Goal: Task Accomplishment & Management: Complete application form

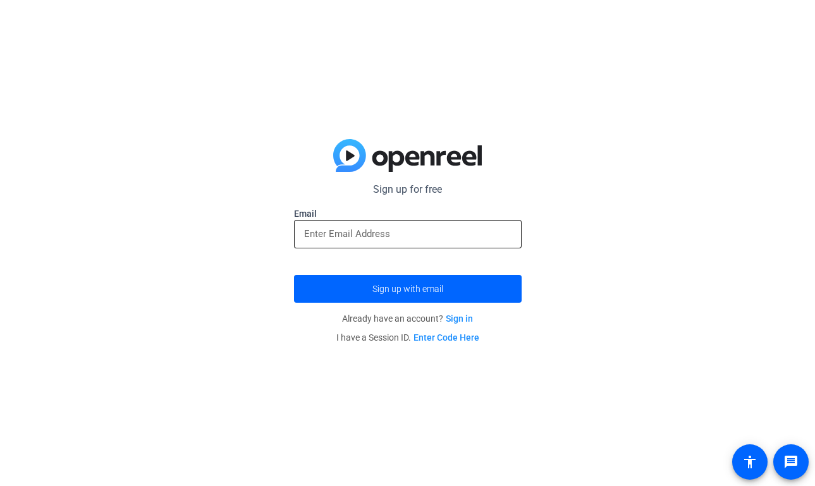
click at [435, 233] on input "email" at bounding box center [407, 233] width 207 height 15
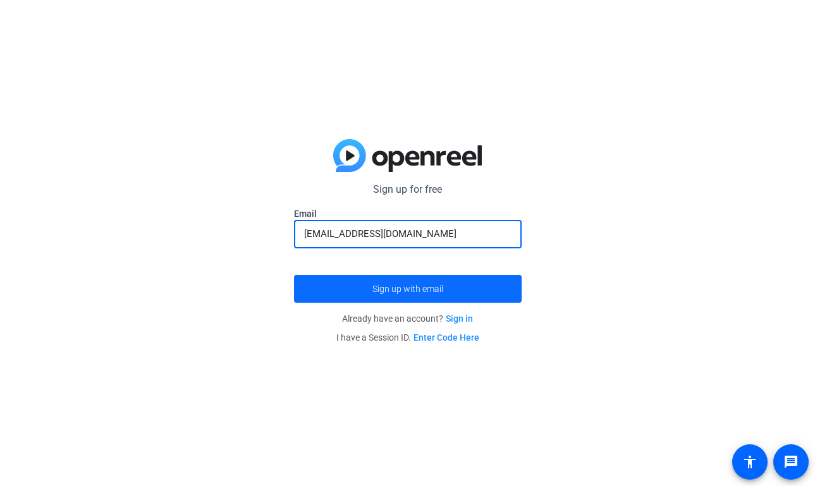
type input "[EMAIL_ADDRESS][DOMAIN_NAME]"
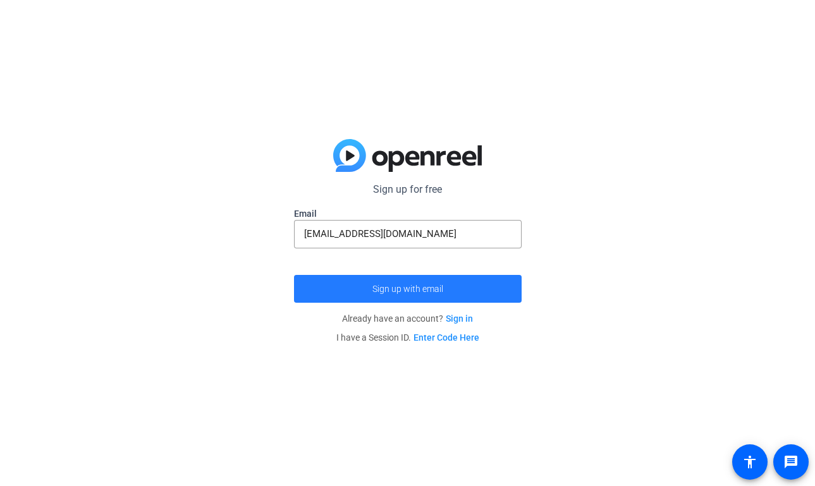
click at [424, 289] on span "Sign up with email" at bounding box center [407, 289] width 71 height 0
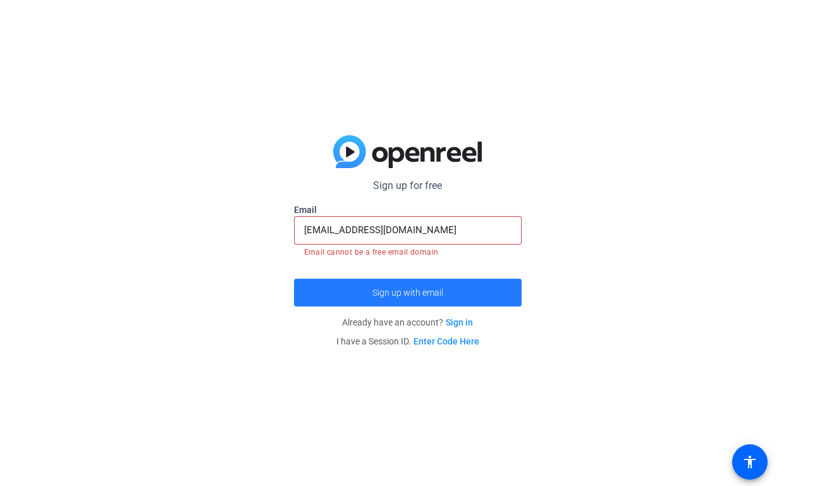
click at [434, 293] on span "Sign up with email" at bounding box center [407, 293] width 71 height 0
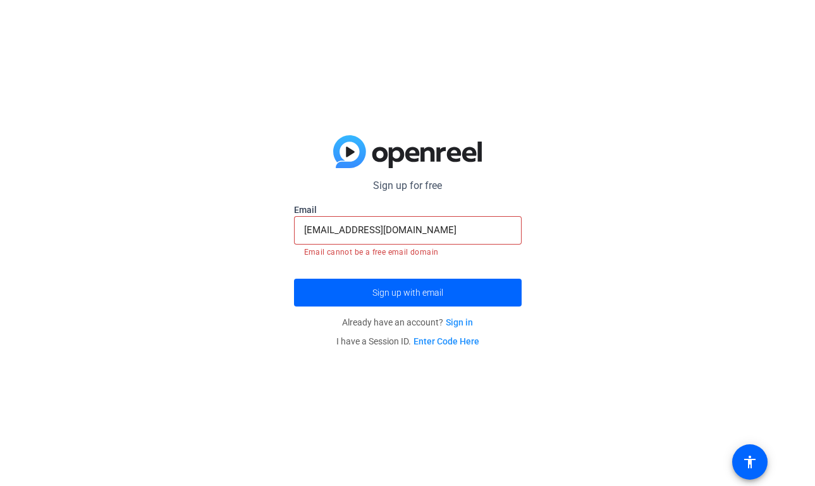
click at [433, 240] on div "[EMAIL_ADDRESS][DOMAIN_NAME]" at bounding box center [407, 230] width 207 height 28
click at [433, 236] on input "[EMAIL_ADDRESS][DOMAIN_NAME]" at bounding box center [407, 230] width 207 height 15
click at [755, 455] on mat-icon "accessibility" at bounding box center [749, 462] width 15 height 15
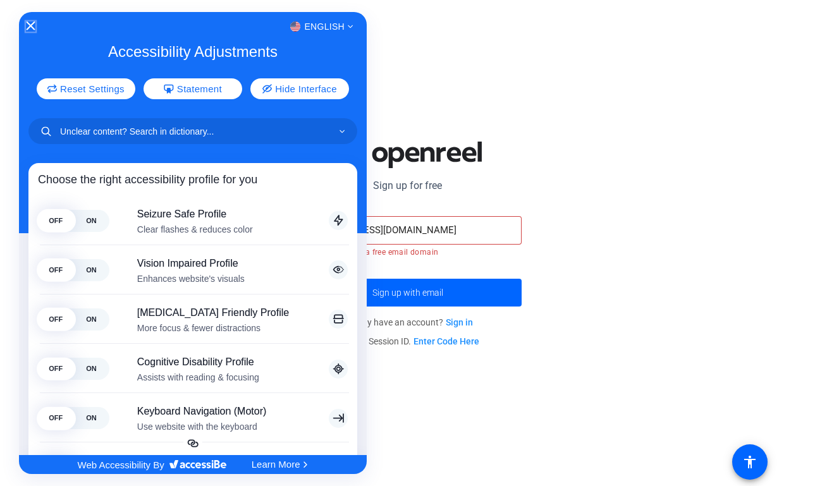
click at [35, 23] on icon "Close Accessibility Interface" at bounding box center [31, 26] width 9 height 9
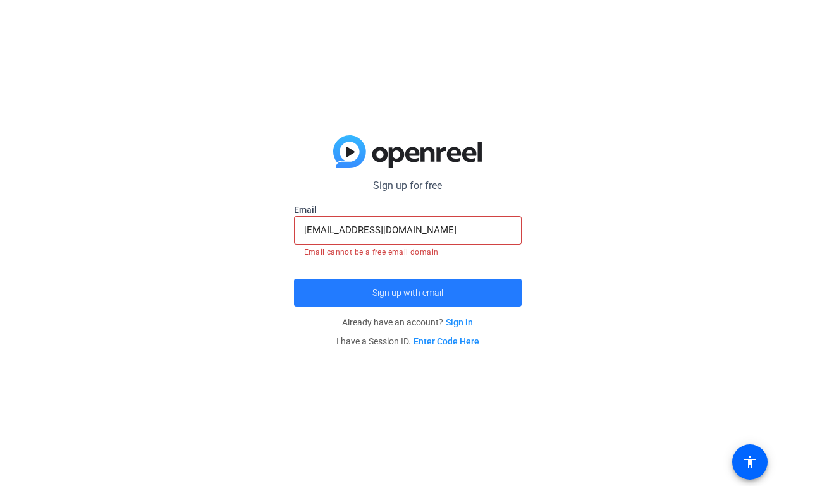
click at [427, 293] on span "Sign up with email" at bounding box center [407, 293] width 71 height 0
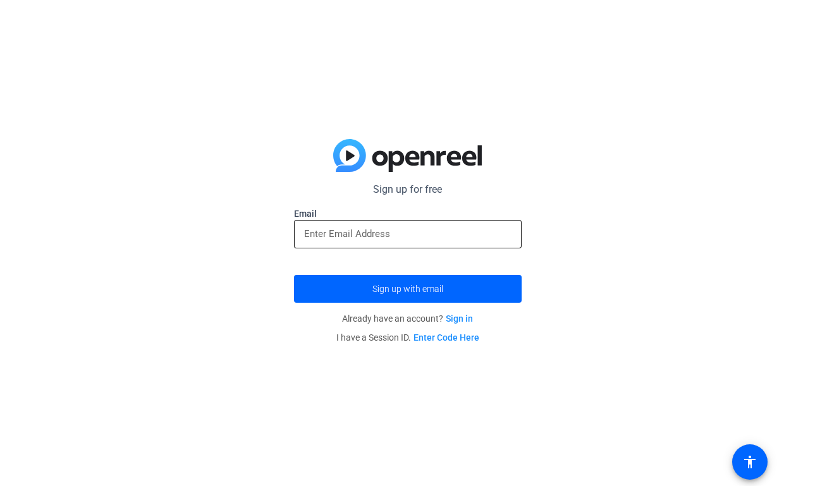
click at [415, 223] on div at bounding box center [407, 234] width 207 height 28
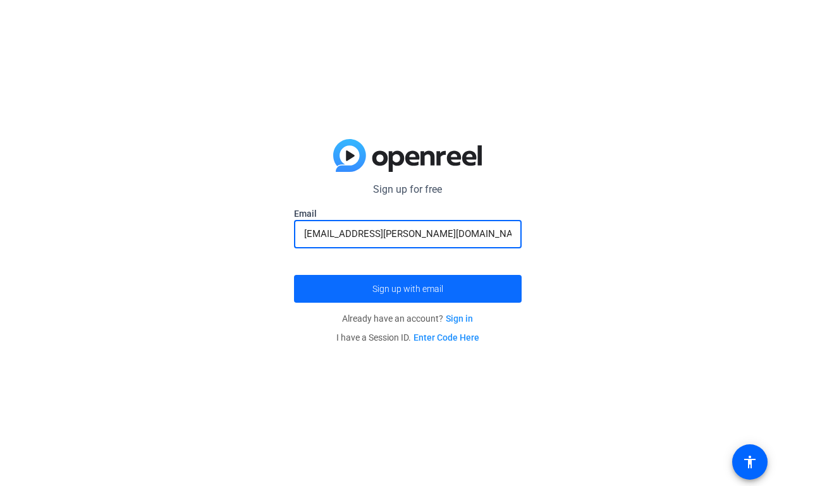
type input "[EMAIL_ADDRESS][PERSON_NAME][DOMAIN_NAME]"
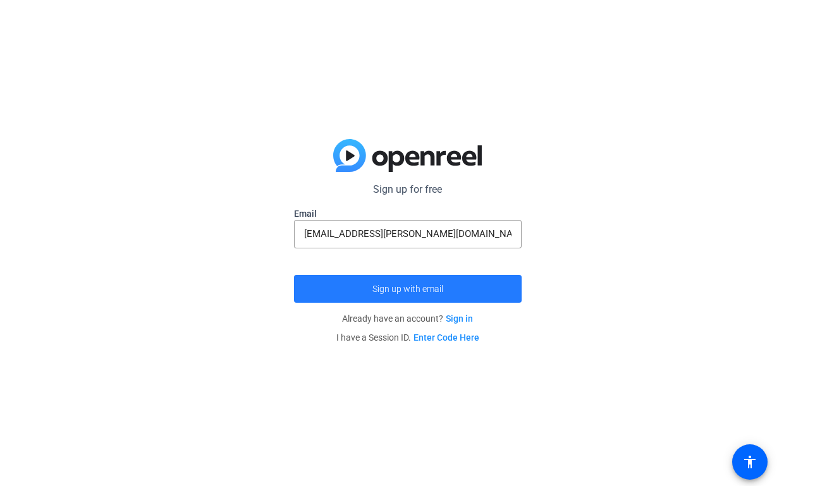
click at [372, 289] on span "Sign up with email" at bounding box center [407, 289] width 71 height 0
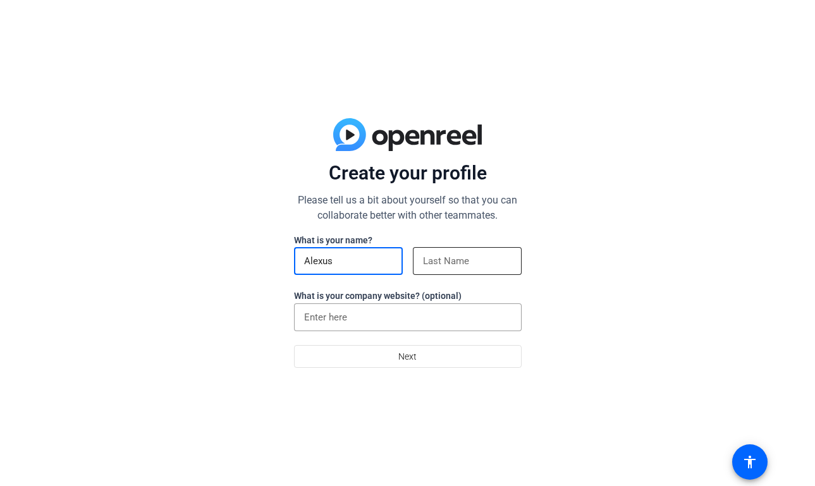
type input "Alexus"
click at [449, 254] on div at bounding box center [467, 261] width 89 height 28
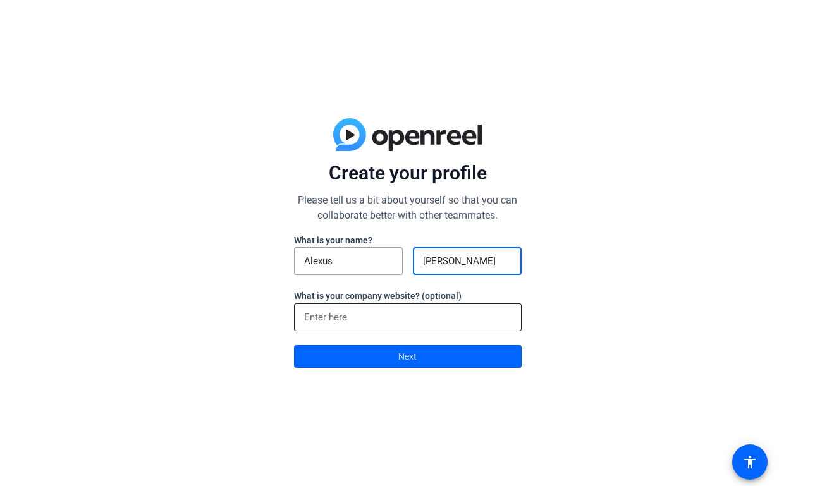
type input "[PERSON_NAME]"
click at [403, 304] on div at bounding box center [407, 318] width 207 height 28
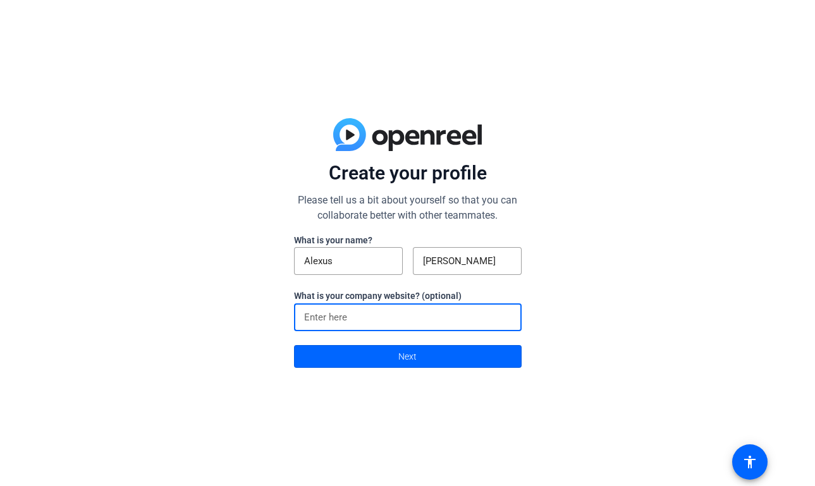
click at [393, 310] on input at bounding box center [407, 317] width 207 height 15
click at [398, 359] on span at bounding box center [408, 356] width 226 height 30
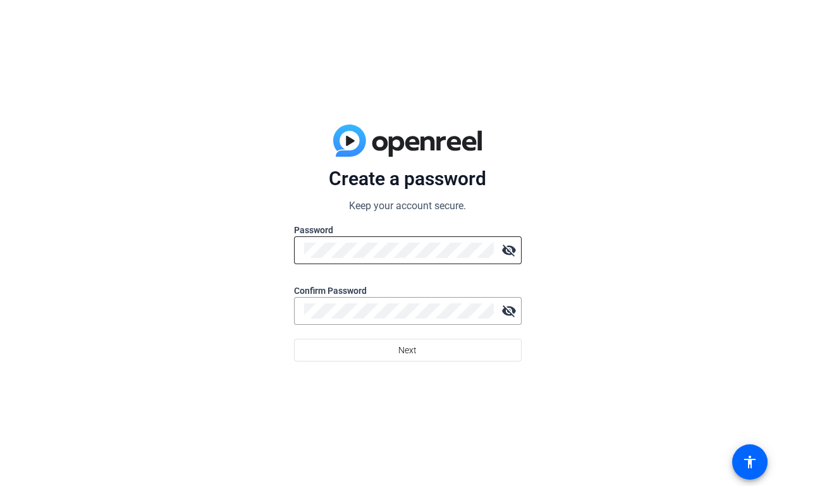
click at [395, 259] on div at bounding box center [399, 251] width 190 height 28
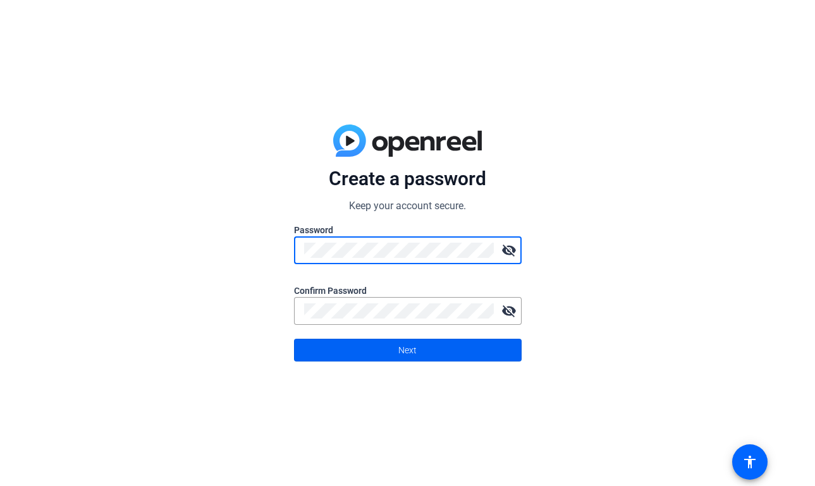
click at [409, 345] on span "Next" at bounding box center [407, 350] width 18 height 24
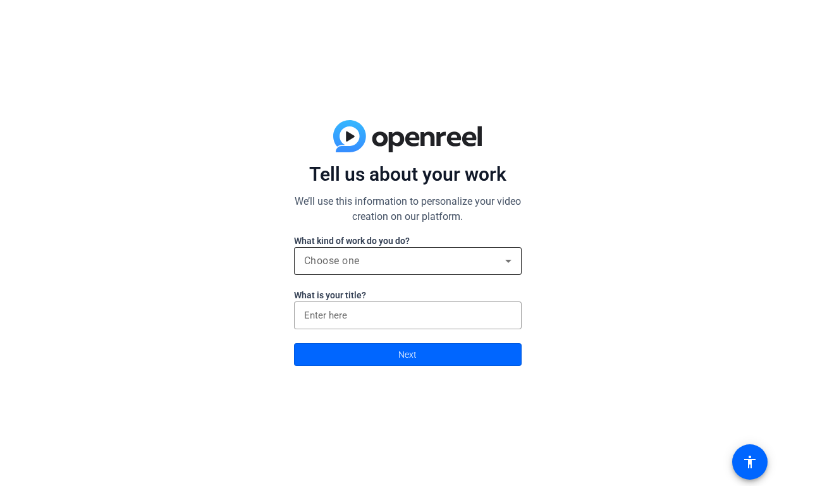
click at [426, 266] on div "Choose one" at bounding box center [404, 261] width 201 height 15
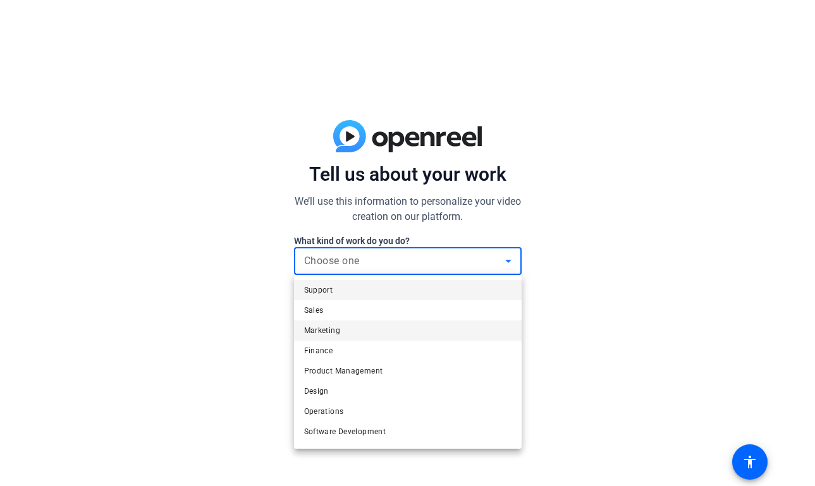
click at [407, 328] on mat-option "Marketing" at bounding box center [408, 331] width 228 height 20
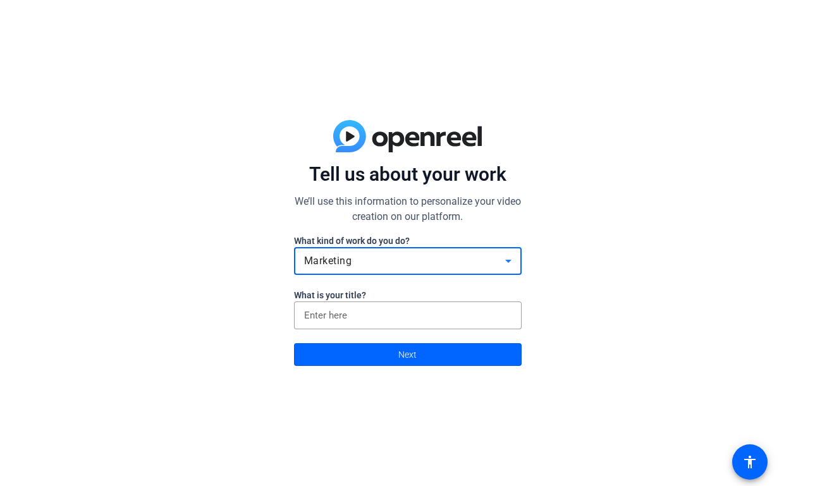
click at [410, 262] on div "Marketing" at bounding box center [404, 261] width 201 height 15
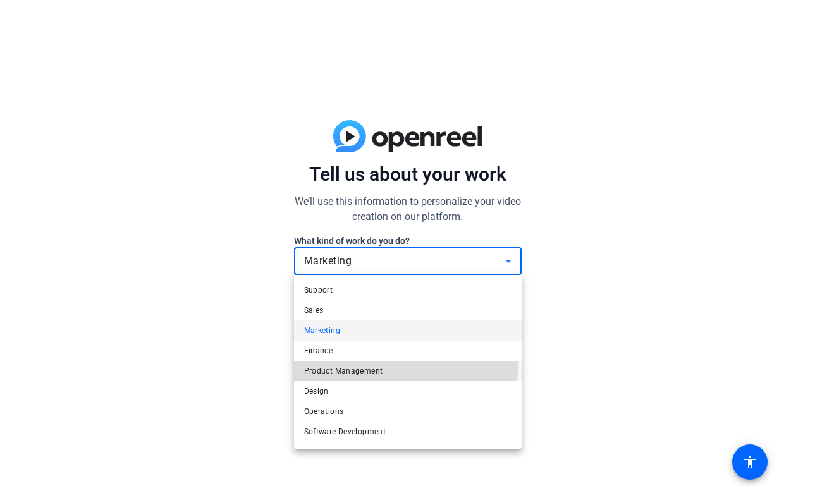
click at [392, 368] on mat-option "Product Management" at bounding box center [408, 371] width 228 height 20
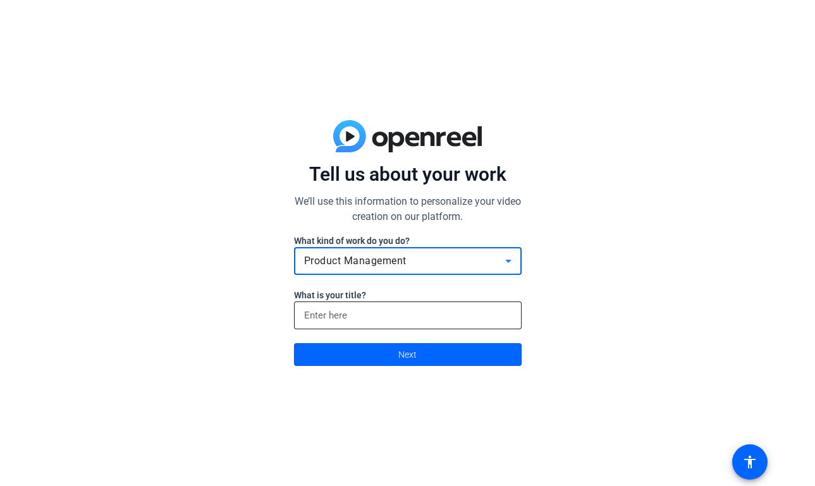
click at [392, 324] on div at bounding box center [407, 316] width 207 height 28
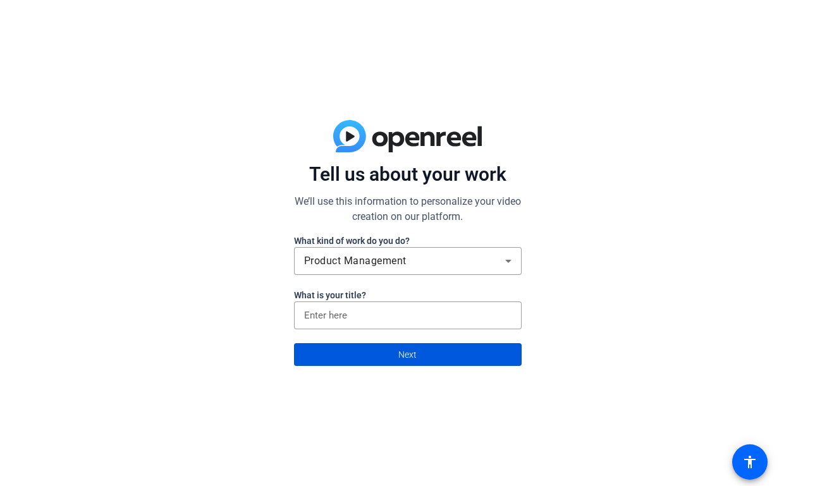
click at [391, 352] on span at bounding box center [408, 355] width 226 height 30
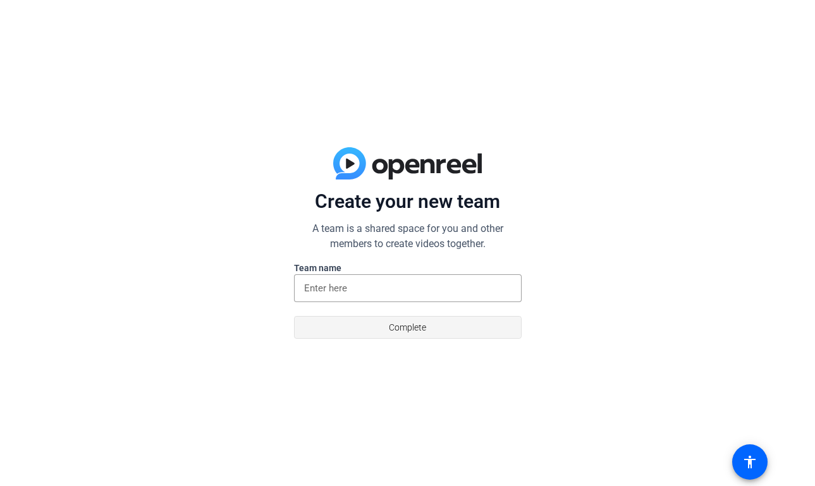
click at [394, 334] on span "Complete" at bounding box center [407, 328] width 37 height 24
click at [392, 295] on input at bounding box center [407, 288] width 207 height 15
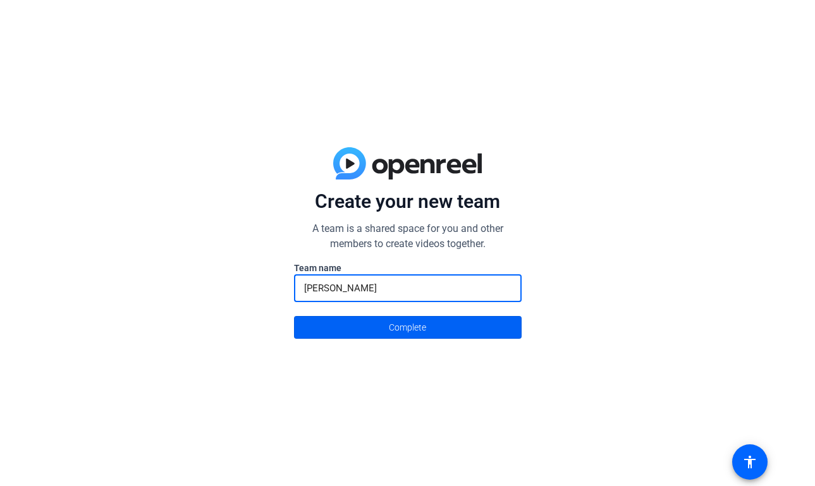
type input "Alexus Talbert"
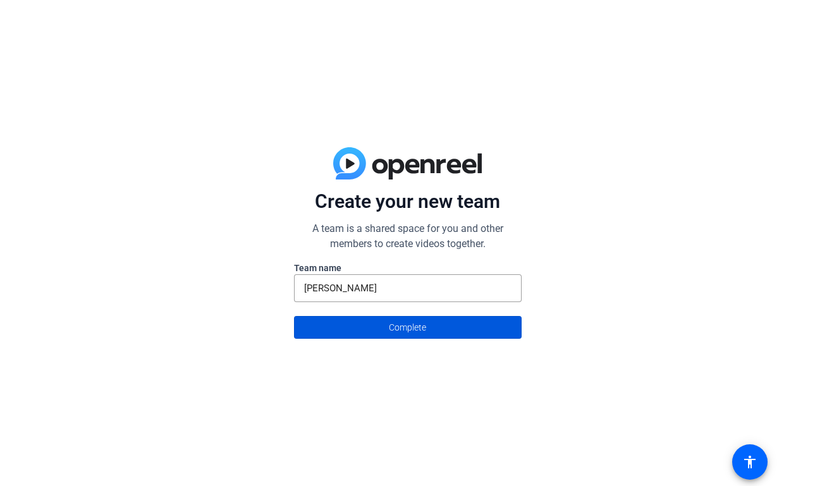
click at [408, 328] on span "Complete" at bounding box center [407, 328] width 37 height 24
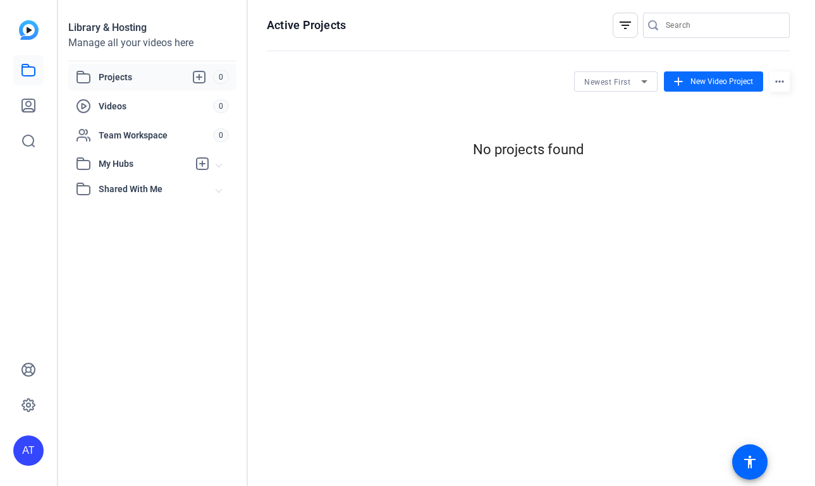
click at [713, 86] on span "New Video Project" at bounding box center [722, 81] width 63 height 11
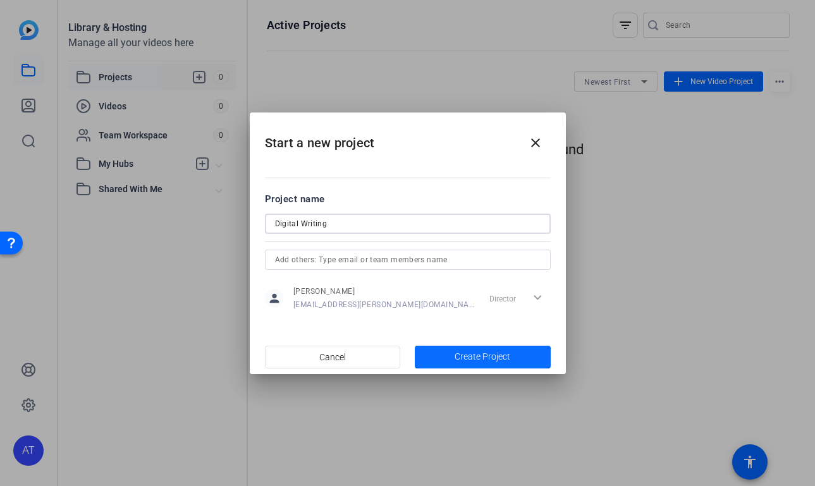
type input "Digital Writing"
click at [494, 357] on span "Create Project" at bounding box center [483, 356] width 56 height 13
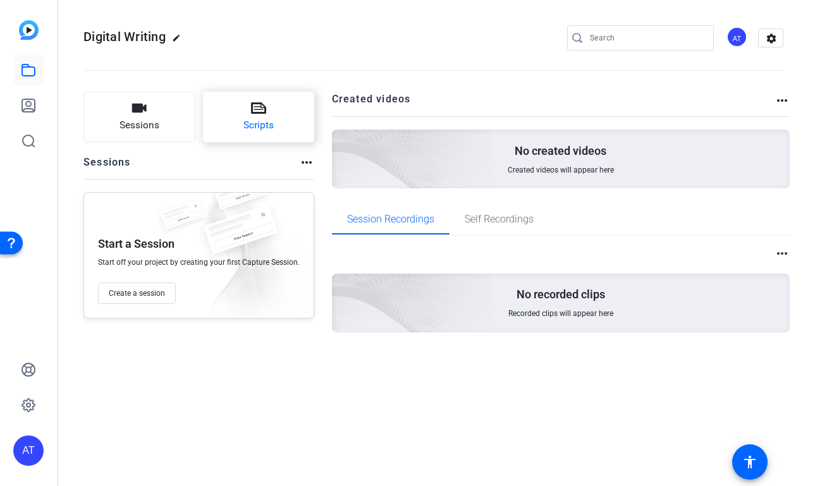
click at [266, 105] on button "Scripts" at bounding box center [259, 117] width 112 height 51
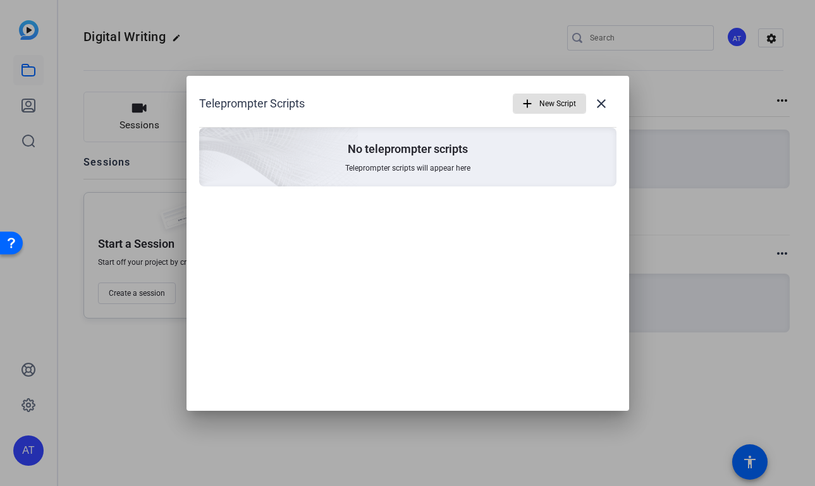
click at [424, 147] on p "No teleprompter scripts" at bounding box center [408, 149] width 120 height 15
click at [550, 101] on span "New Script" at bounding box center [557, 104] width 37 height 24
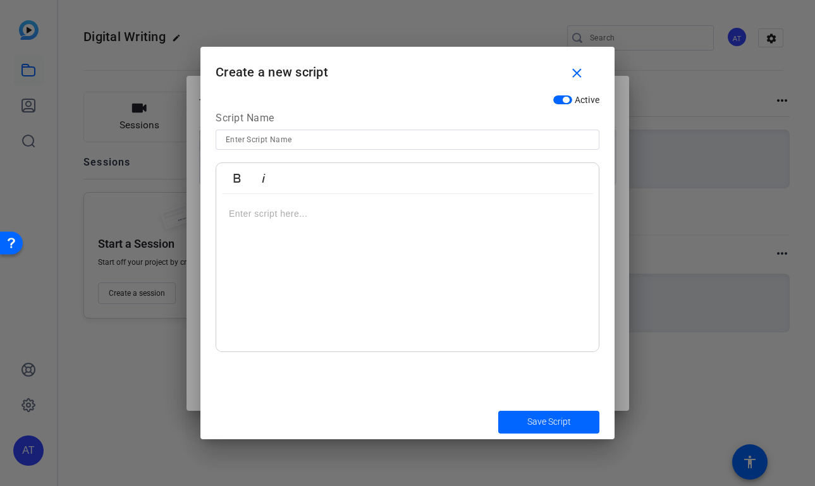
click at [317, 214] on p at bounding box center [407, 214] width 357 height 14
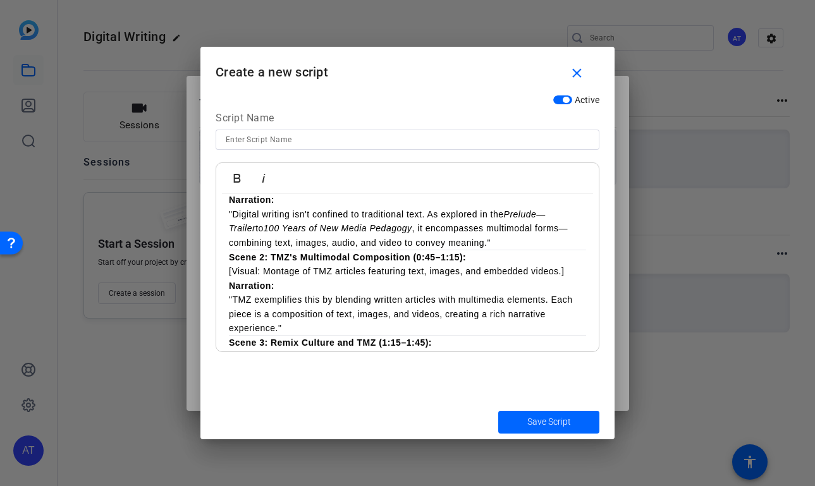
scroll to position [140, 0]
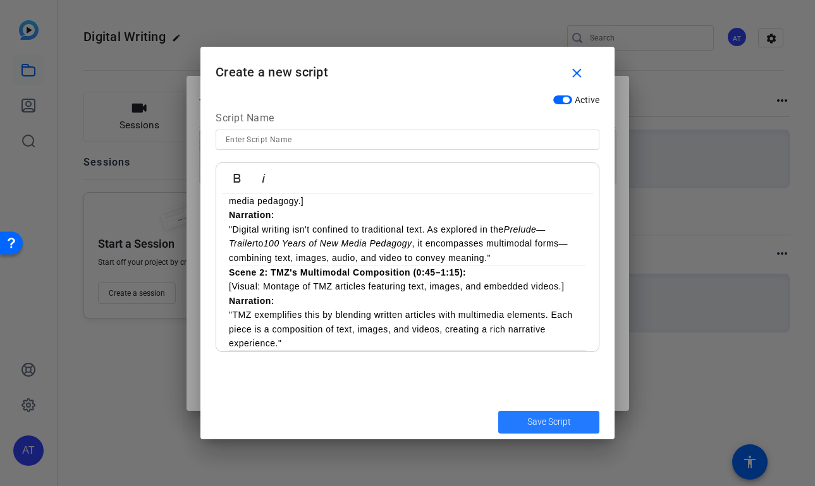
click at [530, 427] on span "Save Script" at bounding box center [549, 421] width 44 height 13
click at [560, 419] on span "Save Script" at bounding box center [549, 421] width 44 height 13
click at [535, 146] on input at bounding box center [408, 139] width 364 height 15
type input "TMZ"
click at [546, 413] on span "submit" at bounding box center [548, 422] width 101 height 30
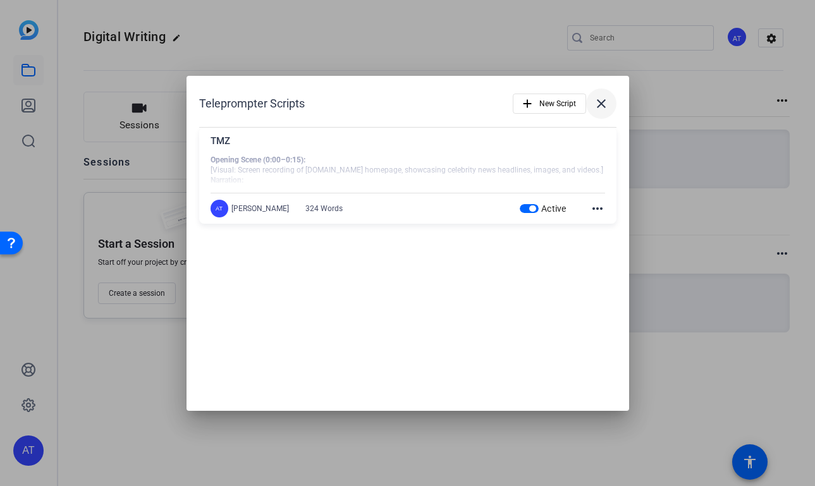
click at [606, 103] on mat-icon "close" at bounding box center [601, 103] width 15 height 15
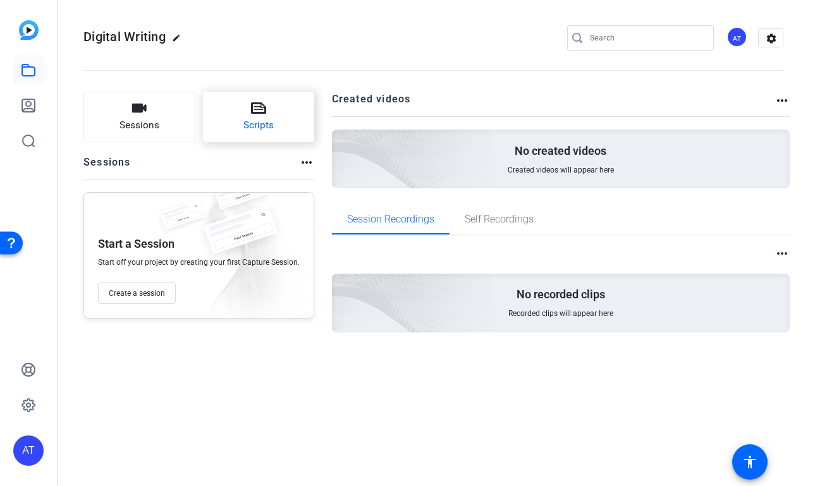
click at [249, 120] on span "Scripts" at bounding box center [258, 125] width 30 height 15
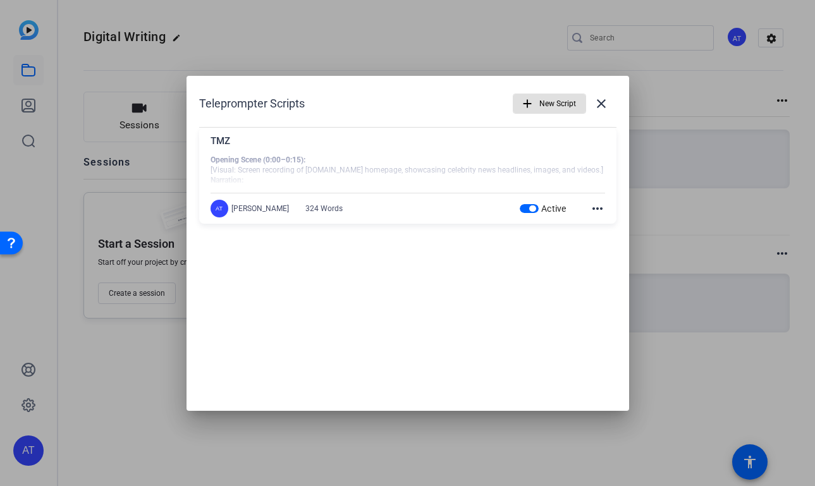
click at [333, 156] on div at bounding box center [408, 171] width 395 height 32
click at [462, 157] on div at bounding box center [408, 171] width 395 height 32
click at [595, 210] on mat-icon "more_horiz" at bounding box center [597, 208] width 15 height 15
click at [484, 285] on div at bounding box center [407, 243] width 815 height 486
click at [603, 103] on mat-icon "close" at bounding box center [601, 103] width 15 height 15
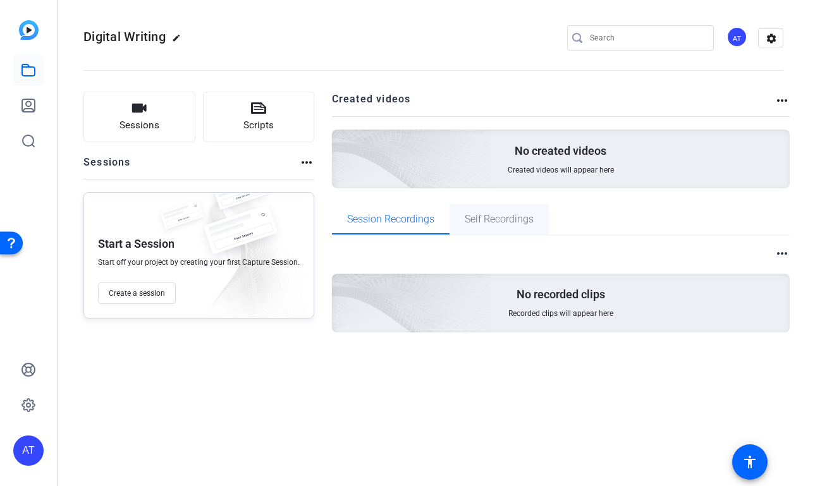
click at [494, 218] on span "Self Recordings" at bounding box center [499, 219] width 69 height 10
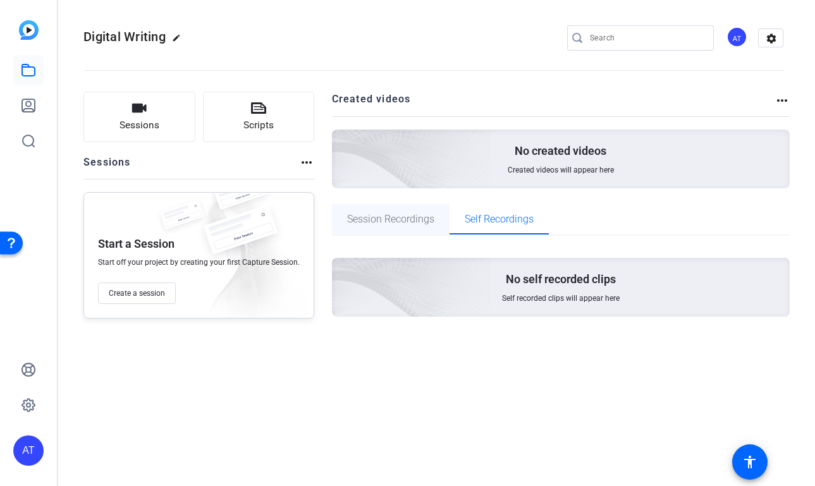
click at [388, 218] on span "Session Recordings" at bounding box center [390, 219] width 87 height 10
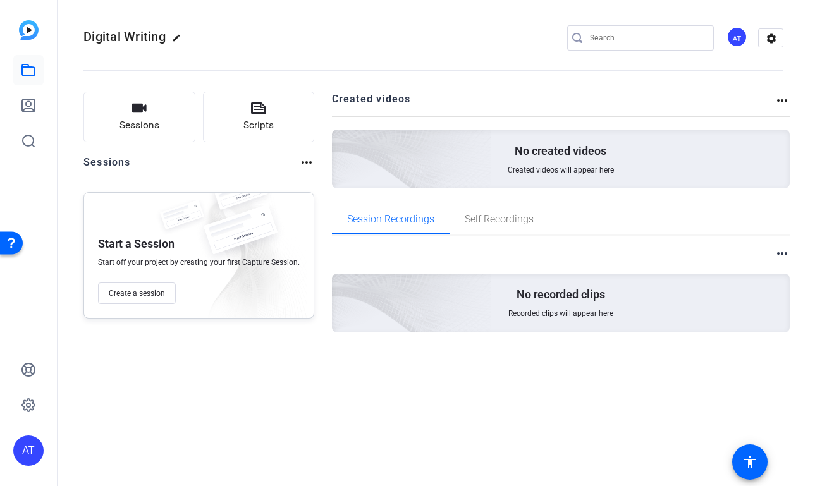
click at [551, 165] on span "Created videos will appear here" at bounding box center [561, 170] width 106 height 10
click at [158, 297] on span "Create a session" at bounding box center [137, 293] width 56 height 10
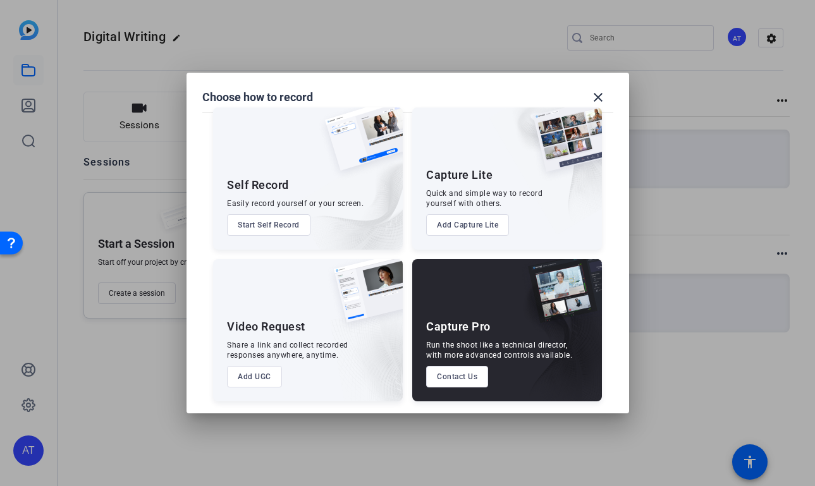
scroll to position [16, 0]
click at [594, 98] on mat-icon "close" at bounding box center [598, 97] width 15 height 15
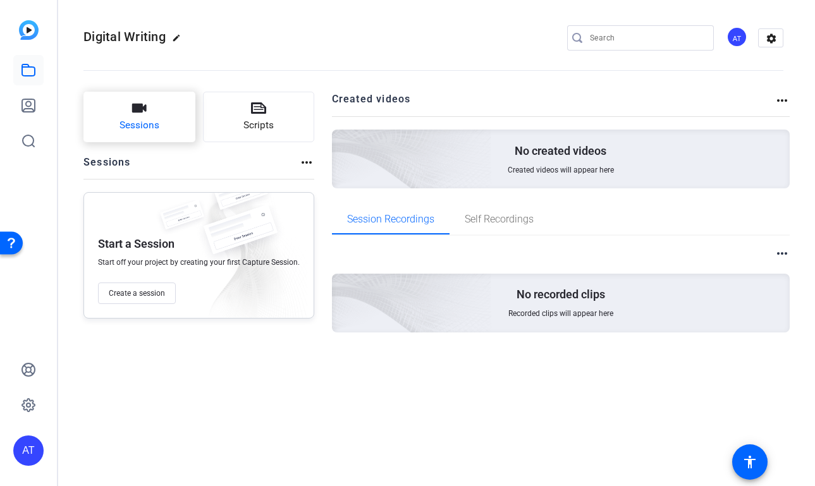
click at [167, 108] on button "Sessions" at bounding box center [139, 117] width 112 height 51
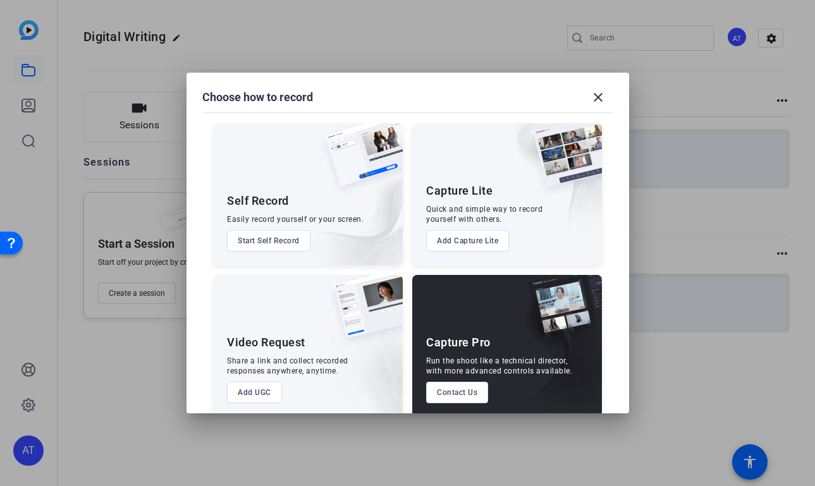
click at [257, 396] on button "Add UGC" at bounding box center [254, 393] width 55 height 22
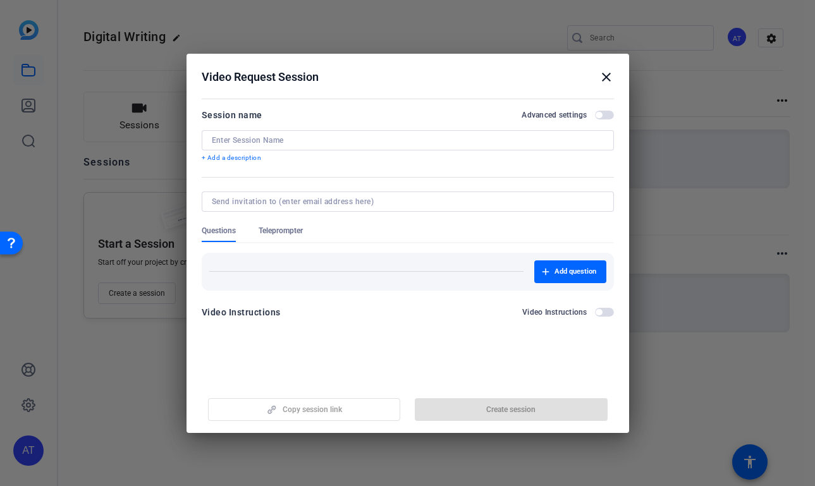
click at [611, 86] on h2 "Video Request Session close" at bounding box center [408, 74] width 443 height 41
